Goal: Information Seeking & Learning: Learn about a topic

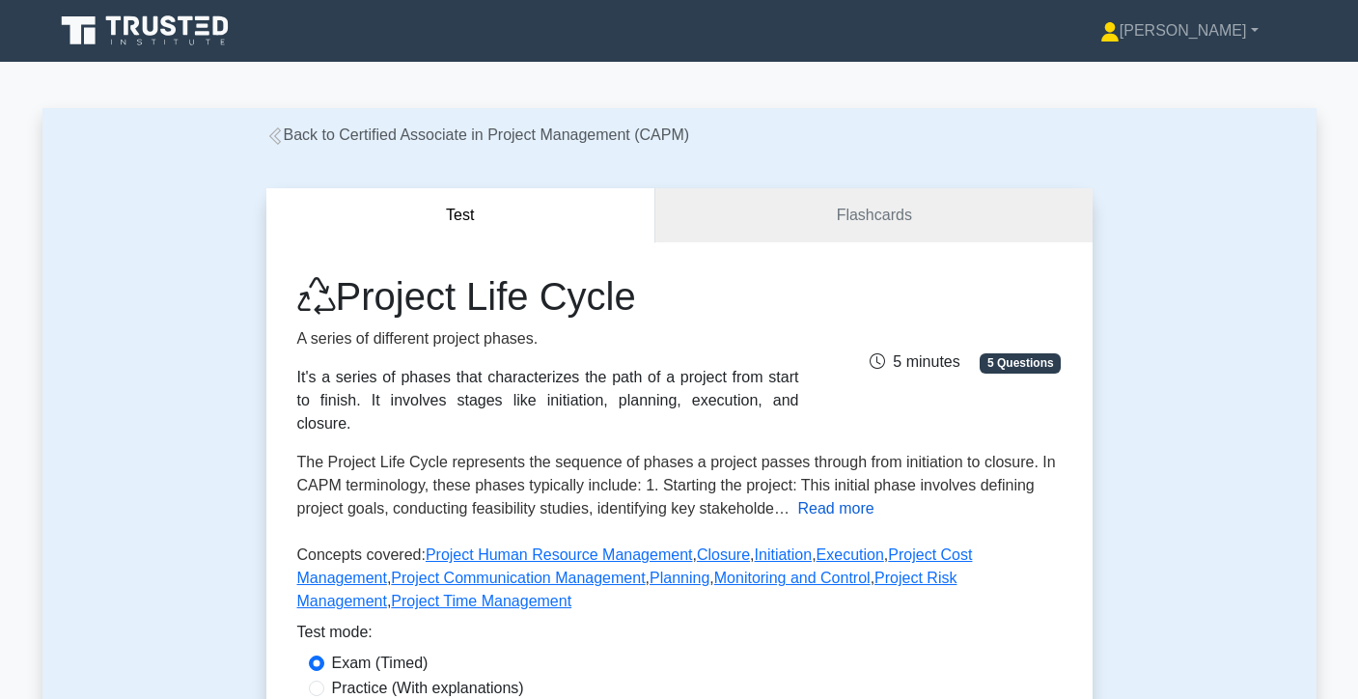
click at [835, 510] on button "Read more" at bounding box center [835, 508] width 76 height 23
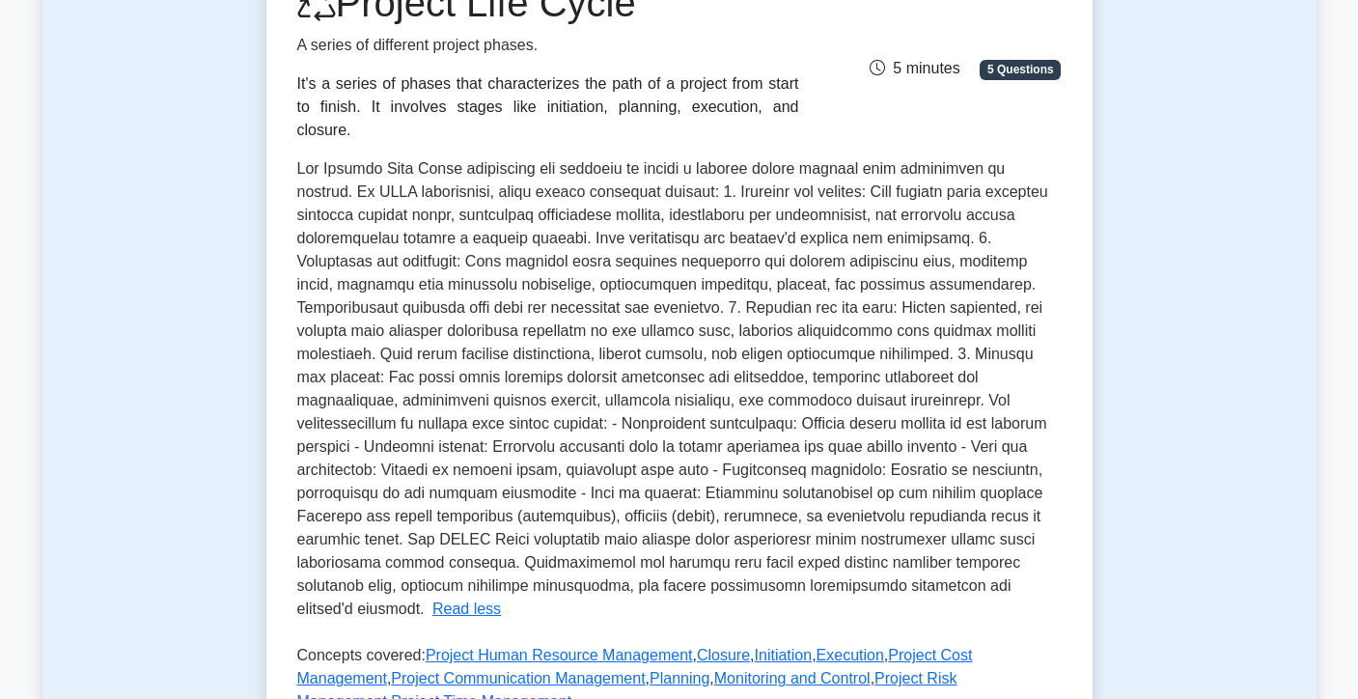
scroll to position [309, 0]
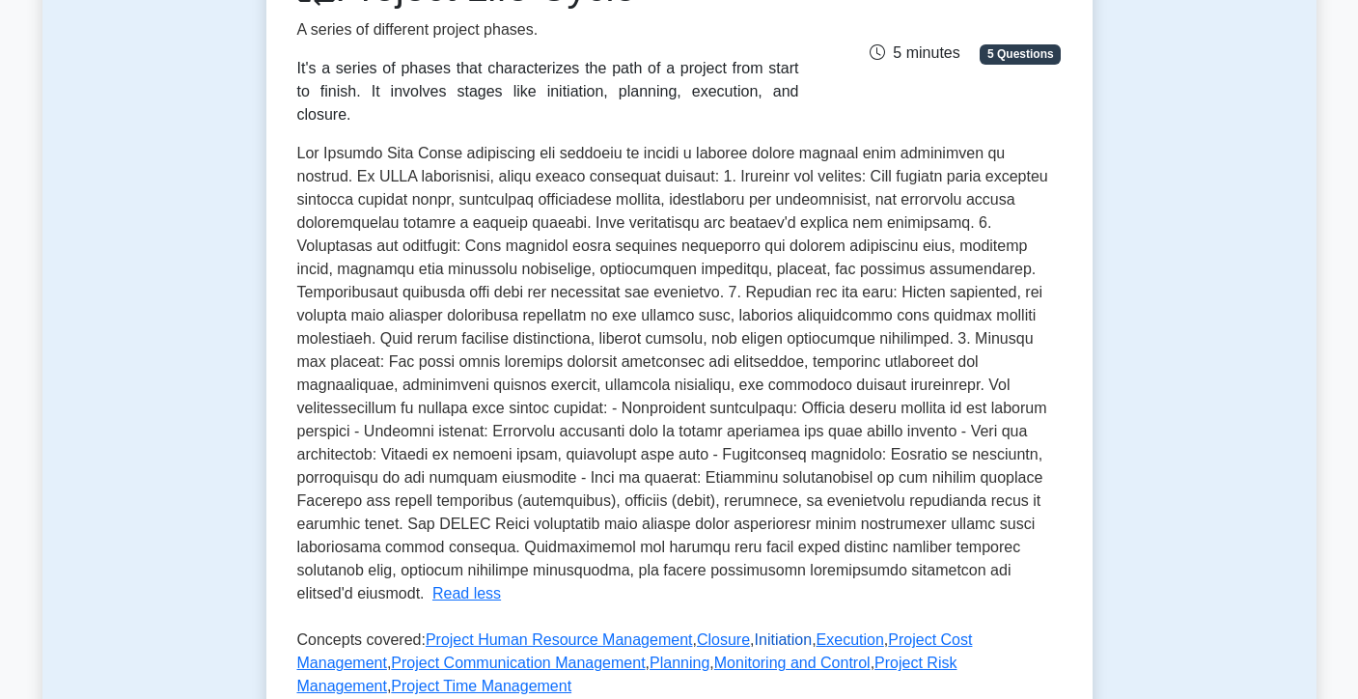
click at [780, 631] on link "Initiation" at bounding box center [784, 639] width 58 height 16
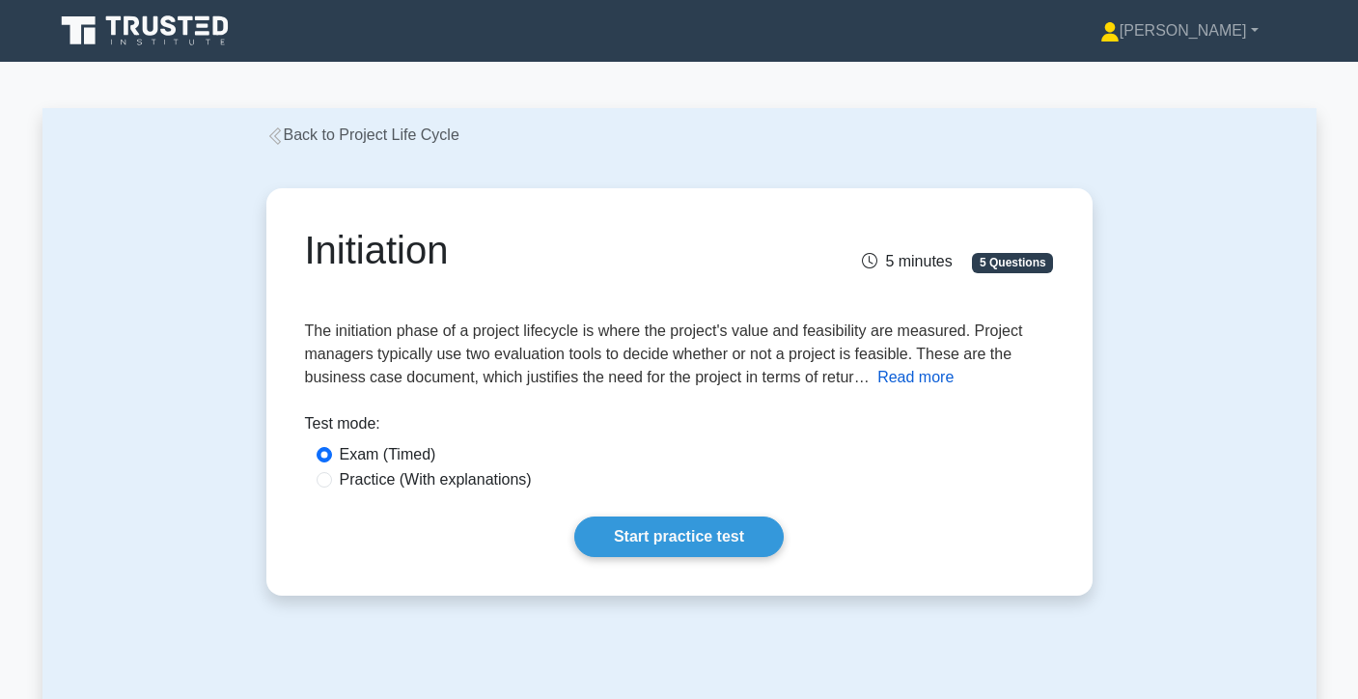
click at [925, 386] on button "Read more" at bounding box center [915, 377] width 76 height 23
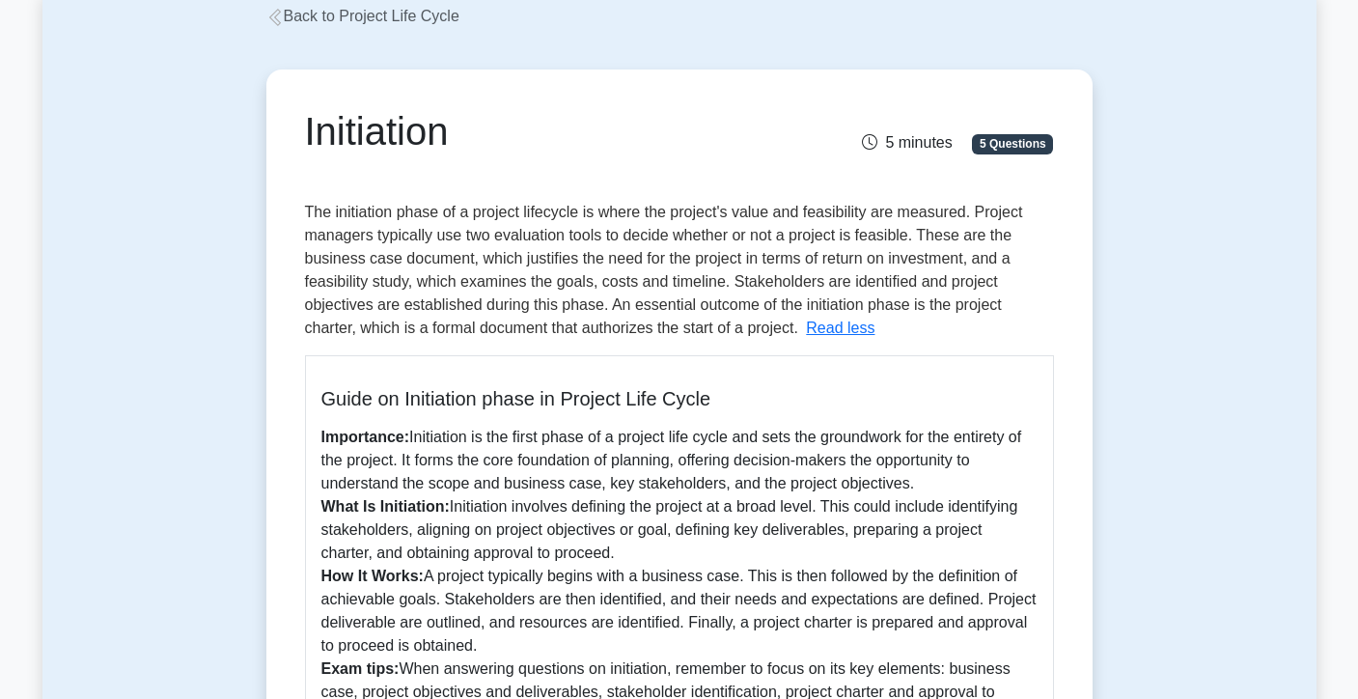
scroll to position [120, 0]
